Goal: Information Seeking & Learning: Learn about a topic

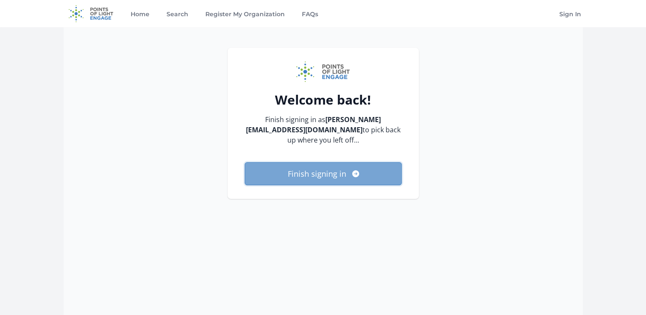
click at [287, 166] on button "Finish signing in" at bounding box center [323, 173] width 157 height 23
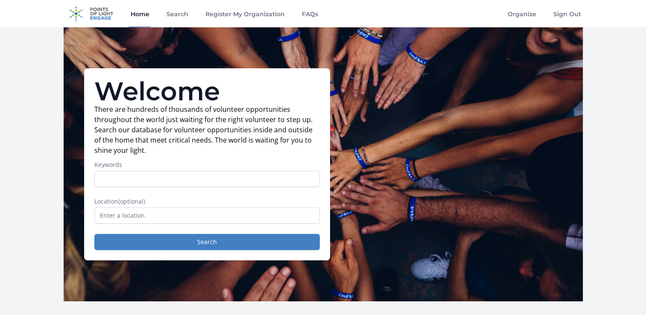
click at [263, 176] on input "Keywords" at bounding box center [207, 179] width 226 height 16
click at [516, 10] on link "Organize" at bounding box center [522, 13] width 32 height 27
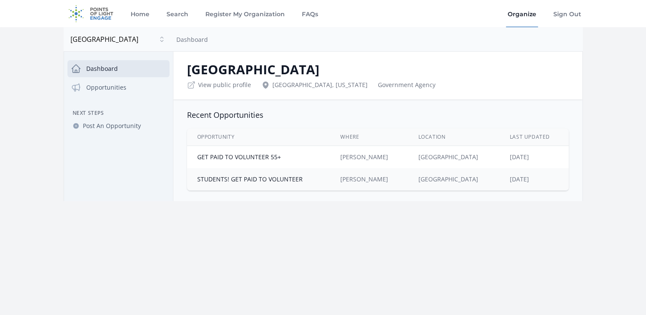
click at [286, 163] on td "GET PAID TO VOLUNTEER 55+" at bounding box center [259, 157] width 144 height 23
click at [246, 154] on link "GET PAID TO VOLUNTEER 55+" at bounding box center [239, 157] width 84 height 8
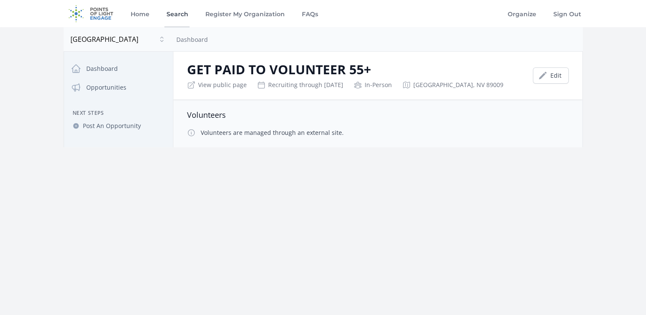
click at [177, 13] on link "Search" at bounding box center [176, 13] width 25 height 27
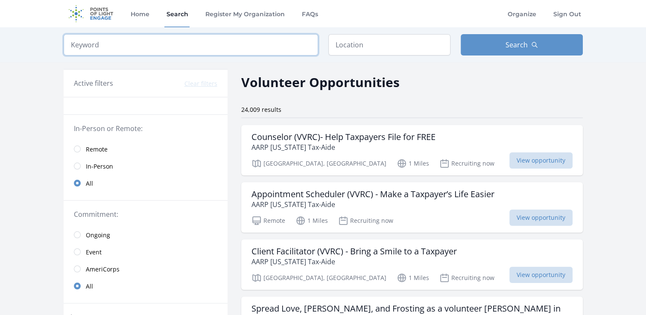
click at [173, 47] on input "search" at bounding box center [191, 44] width 255 height 21
click at [400, 40] on input "text" at bounding box center [389, 44] width 122 height 21
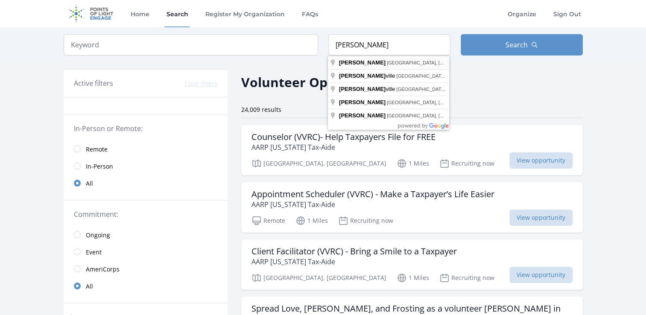
type input "Henderson, NV, USA"
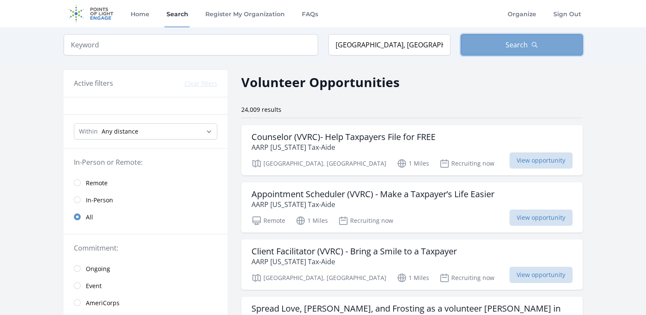
click at [513, 44] on span "Search" at bounding box center [517, 45] width 22 height 10
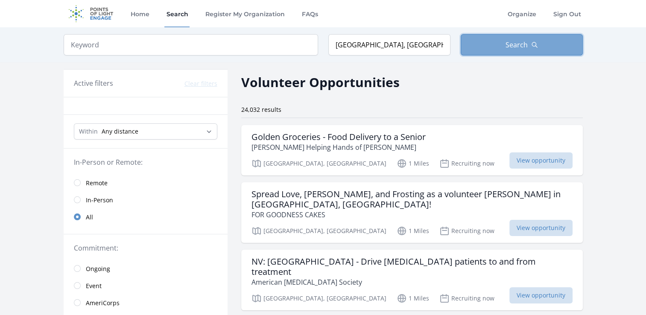
click at [501, 47] on button "Search" at bounding box center [522, 44] width 122 height 21
drag, startPoint x: 145, startPoint y: 39, endPoint x: 150, endPoint y: 40, distance: 5.3
click at [145, 39] on input "search" at bounding box center [191, 44] width 255 height 21
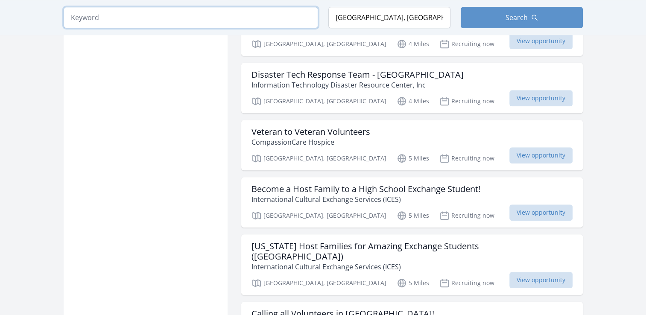
scroll to position [726, 0]
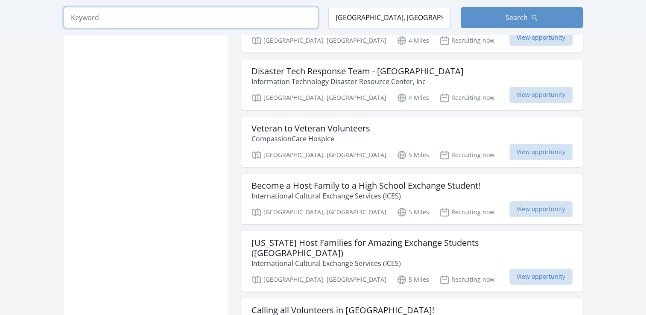
click at [215, 23] on input "search" at bounding box center [191, 17] width 255 height 21
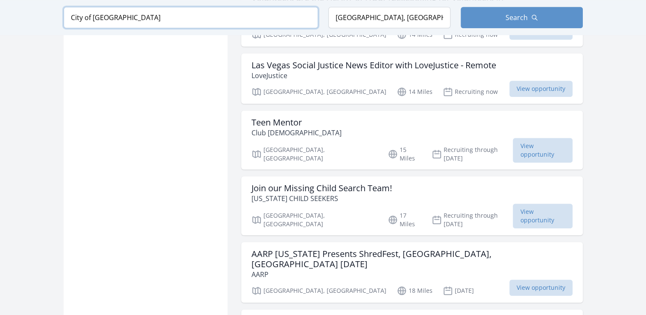
type input "City of Henderson"
click button "submit" at bounding box center [0, 0] width 0 height 0
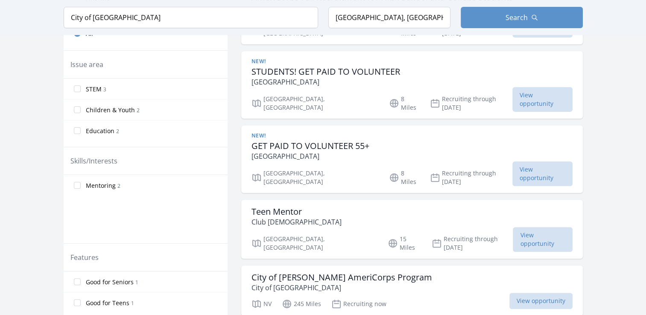
scroll to position [305, 0]
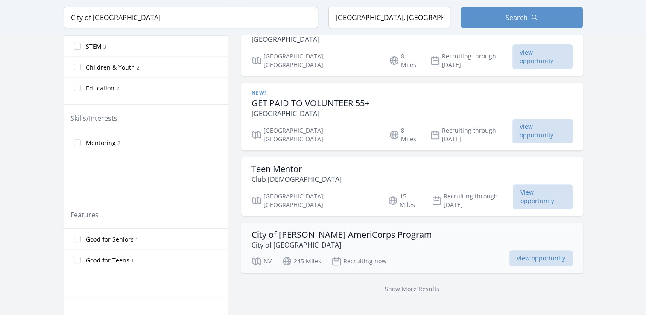
click at [340, 230] on h3 "City of Henderson AmeriCorps Program" at bounding box center [342, 235] width 181 height 10
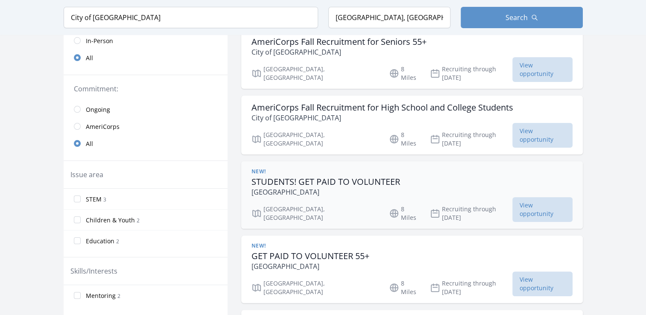
scroll to position [171, 0]
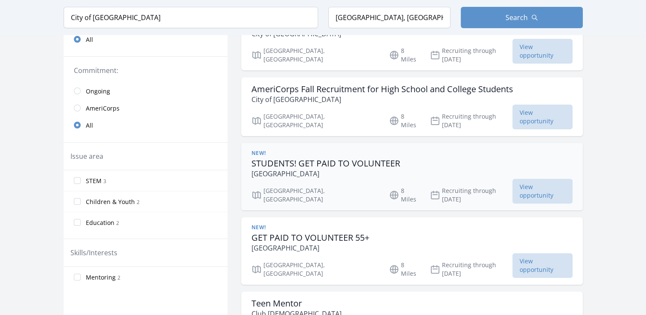
click at [339, 158] on h3 "STUDENTS! GET PAID TO VOLUNTEER" at bounding box center [326, 163] width 149 height 10
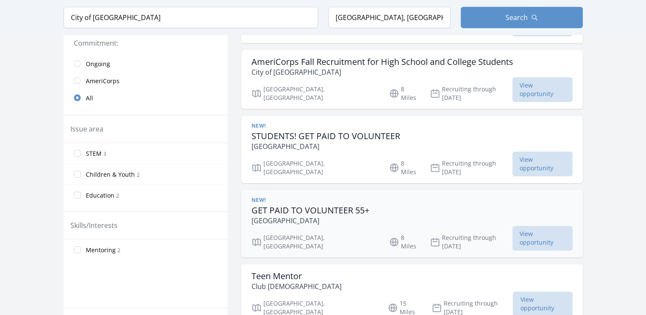
scroll to position [214, 0]
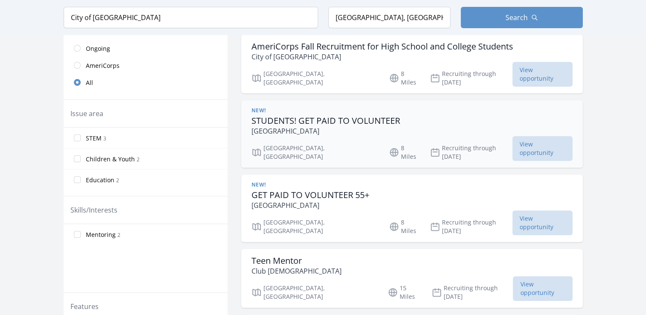
click at [366, 116] on h3 "STUDENTS! GET PAID TO VOLUNTEER" at bounding box center [326, 121] width 149 height 10
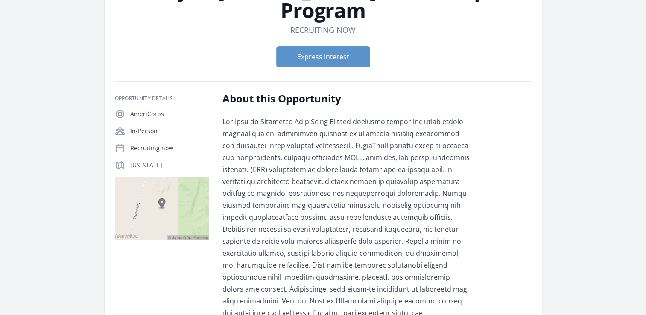
scroll to position [43, 0]
